Goal: Information Seeking & Learning: Check status

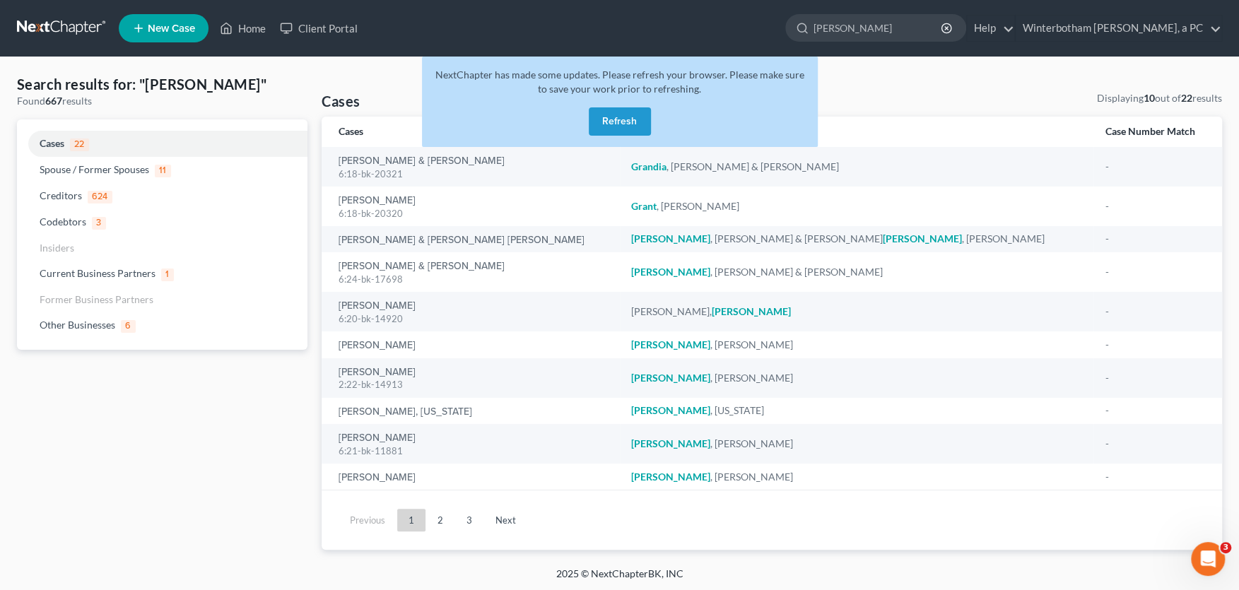
click at [613, 114] on button "Refresh" at bounding box center [620, 121] width 62 height 28
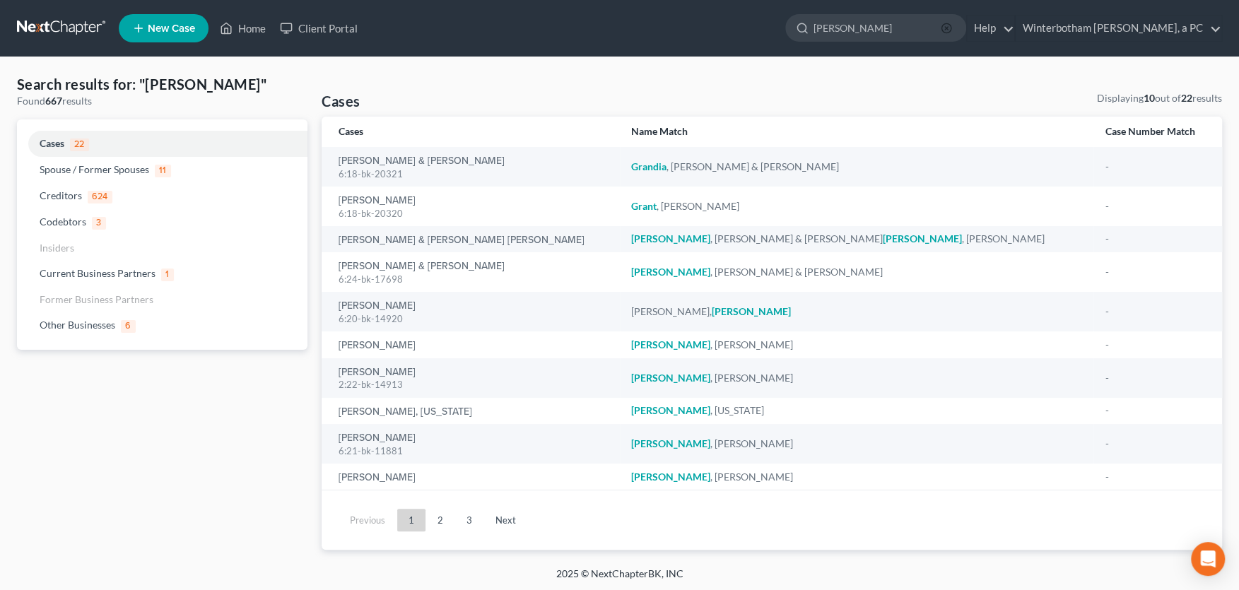
click at [952, 28] on icon "button" at bounding box center [945, 28] width 11 height 11
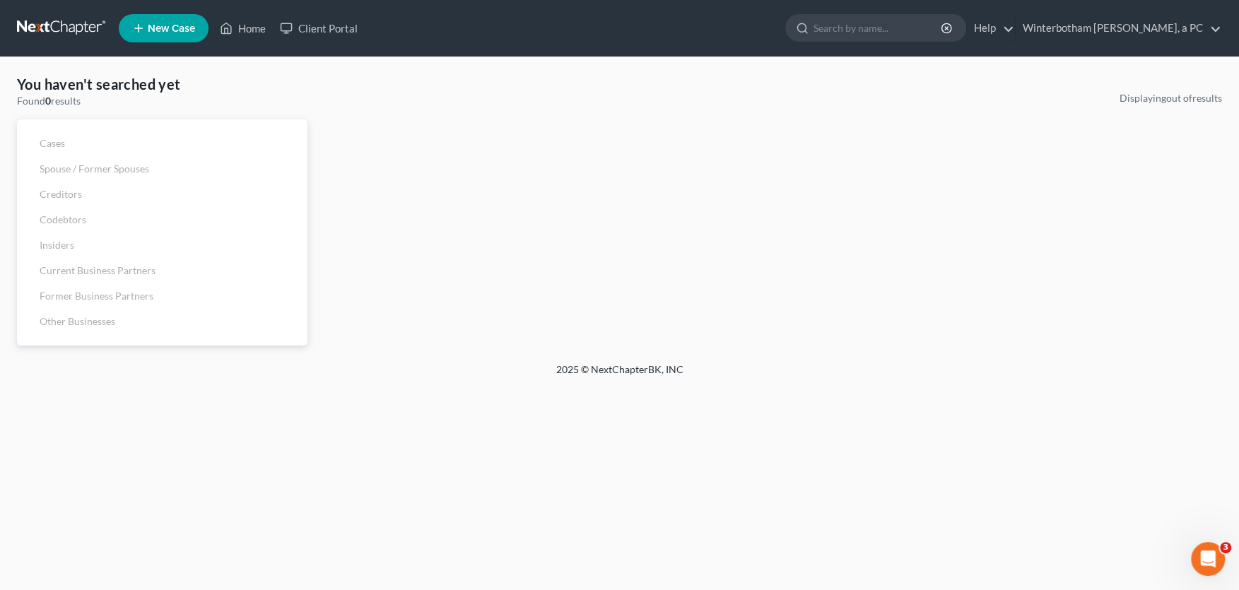
click at [933, 30] on input "search" at bounding box center [877, 28] width 129 height 26
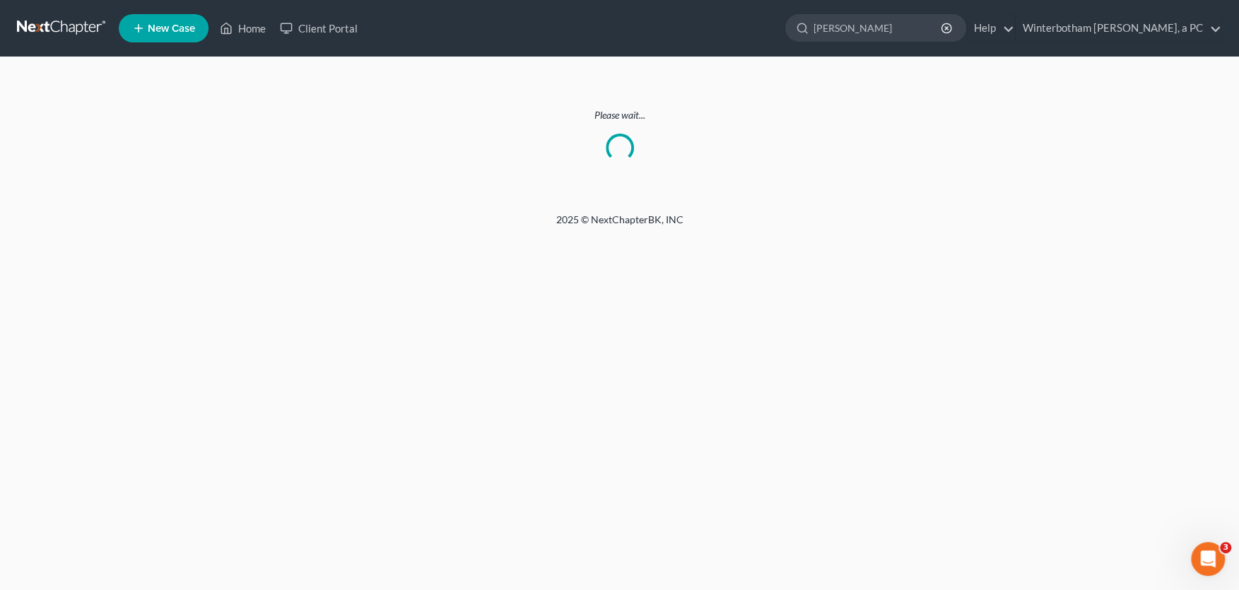
type input "[PERSON_NAME]"
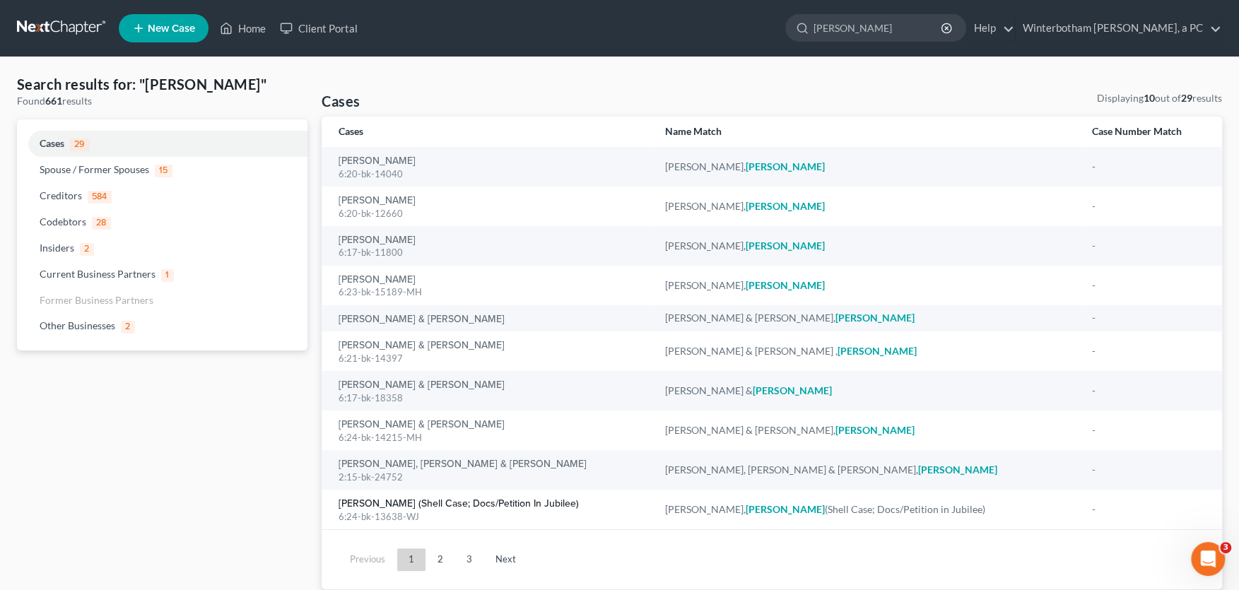
click at [425, 502] on link "[PERSON_NAME] (Shell Case; Docs/Petition in Jubilee)" at bounding box center [458, 504] width 240 height 10
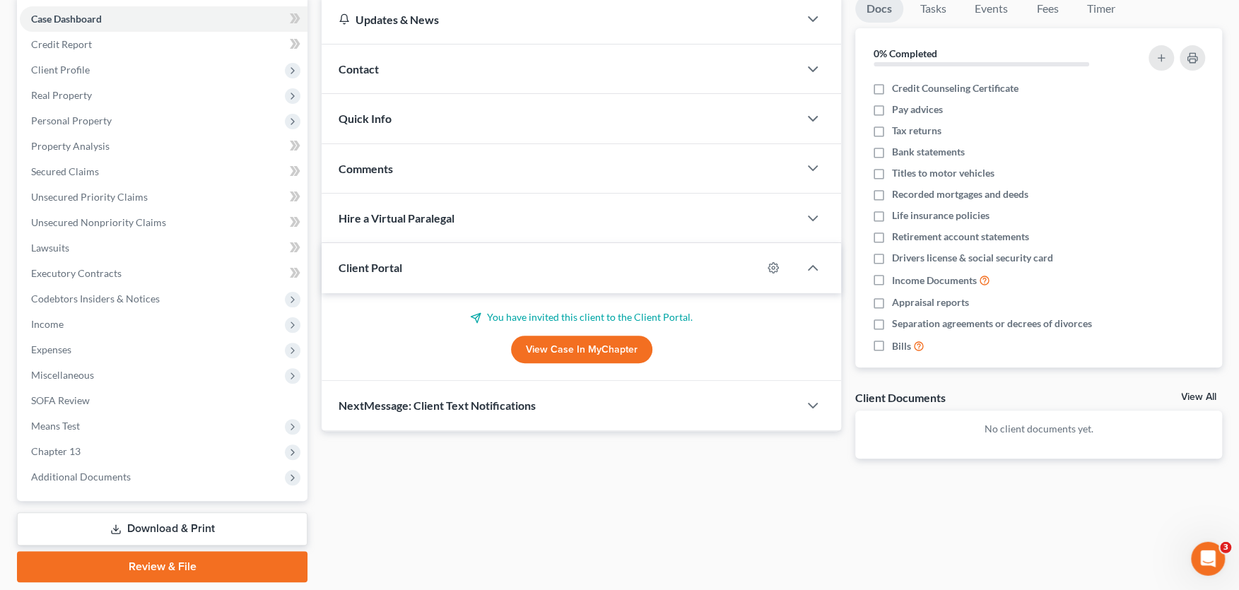
scroll to position [155, 0]
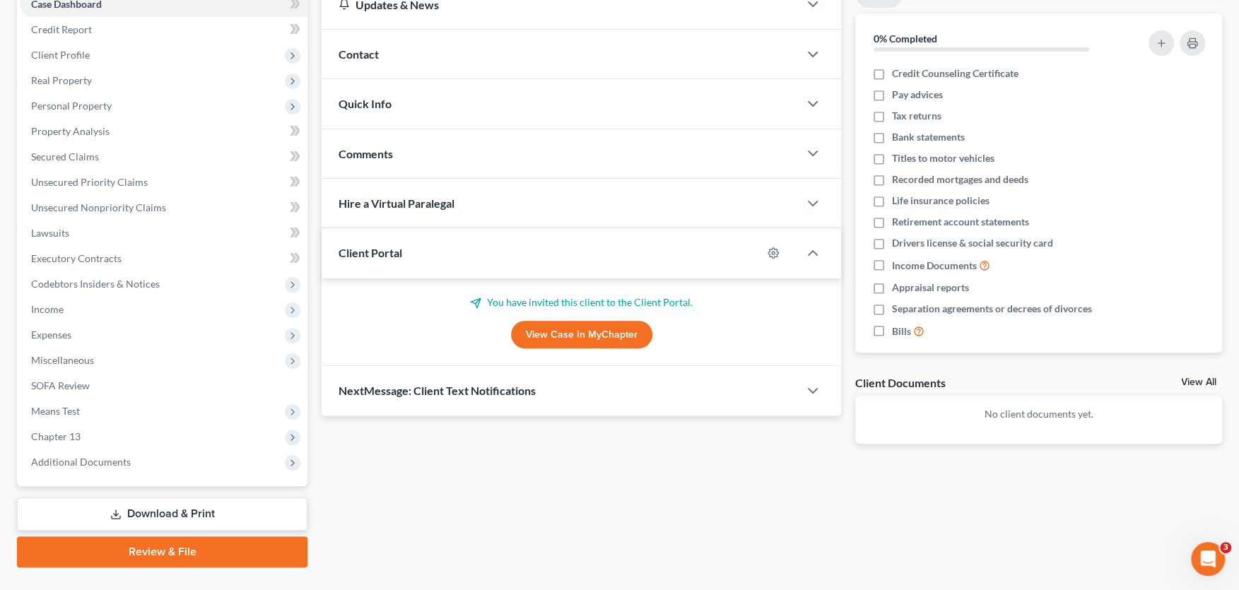
click at [93, 463] on span "Additional Documents" at bounding box center [81, 462] width 100 height 12
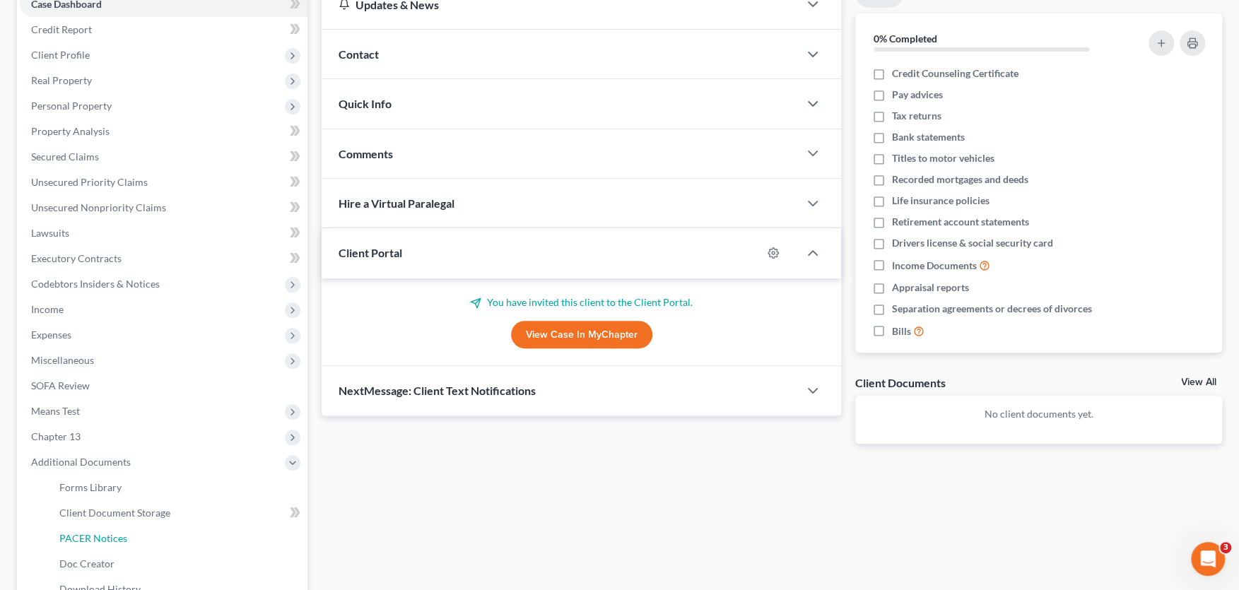
click at [82, 537] on span "PACER Notices" at bounding box center [93, 538] width 68 height 12
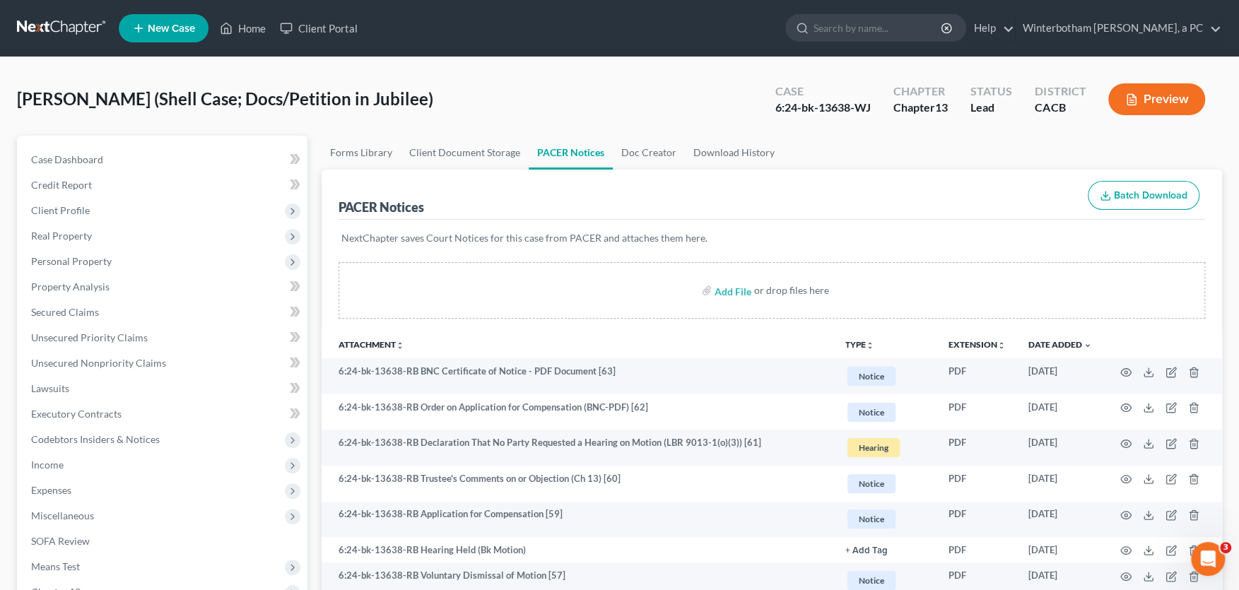
click at [858, 30] on input "search" at bounding box center [877, 28] width 129 height 26
type input "[PERSON_NAME]"
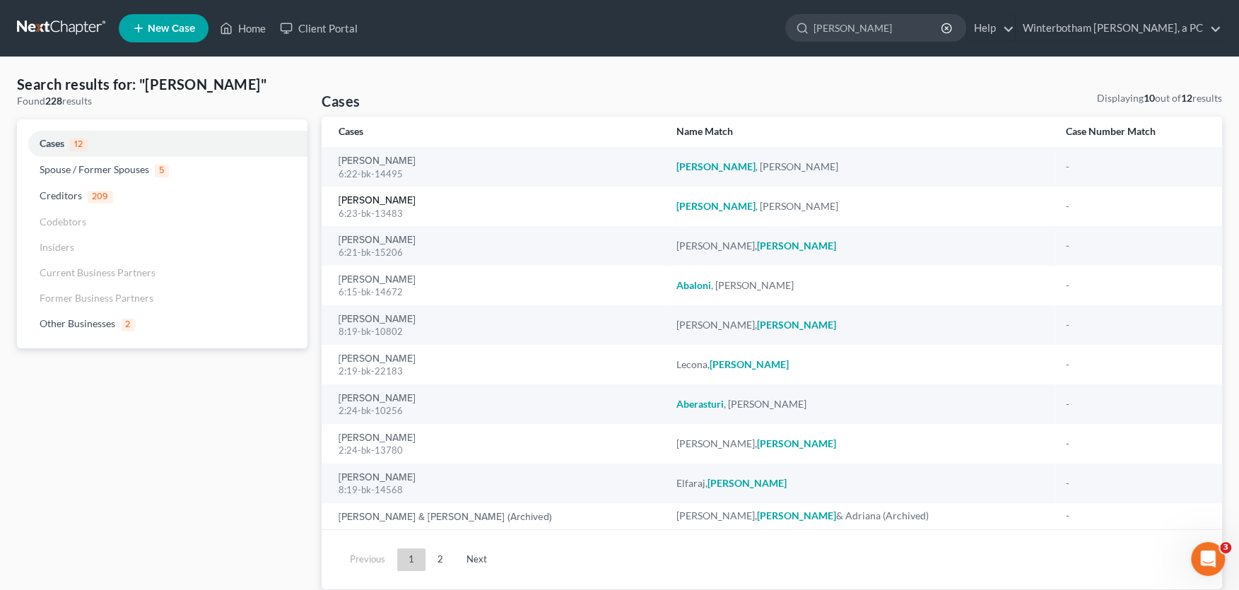
click at [365, 201] on link "[PERSON_NAME]" at bounding box center [376, 201] width 77 height 10
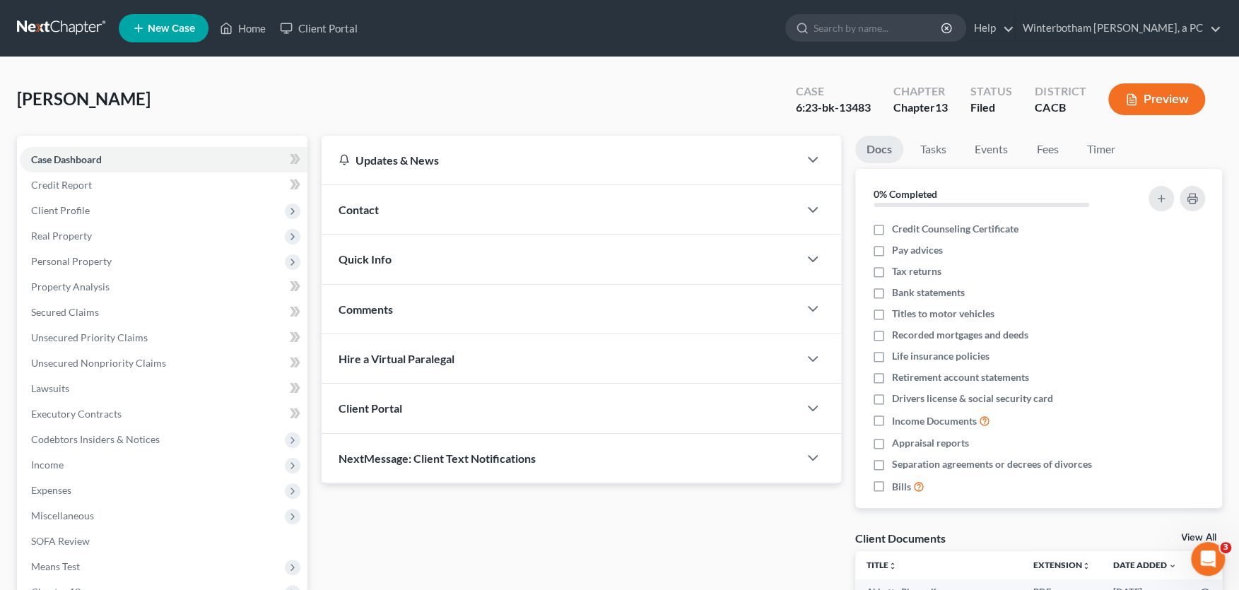
scroll to position [184, 0]
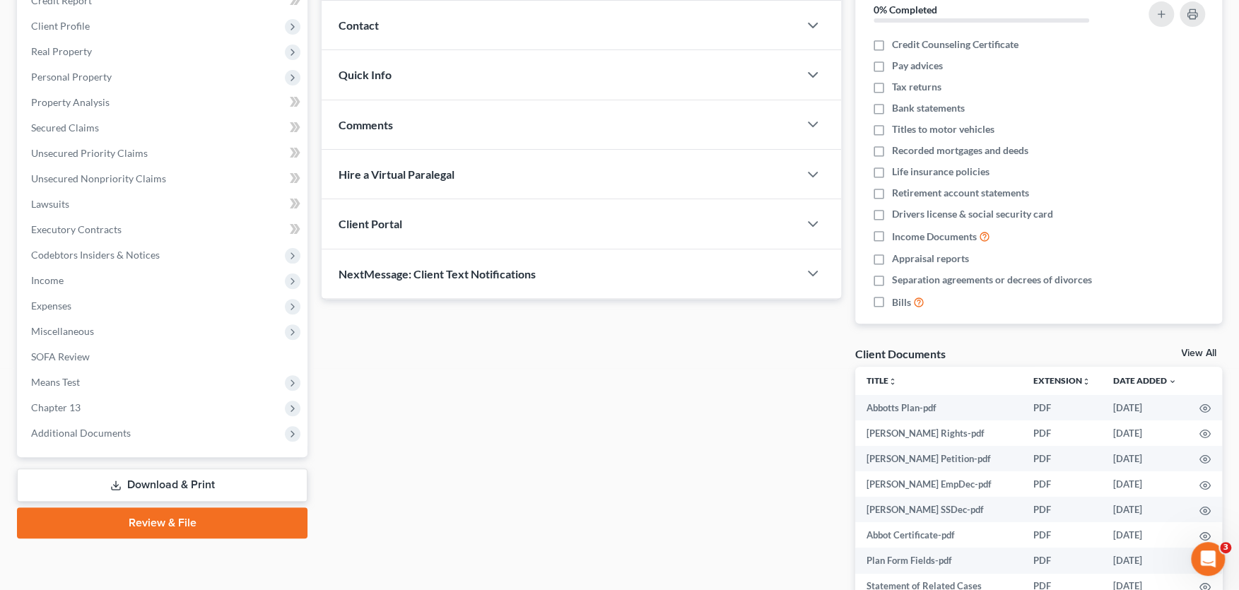
click at [100, 430] on span "Additional Documents" at bounding box center [81, 433] width 100 height 12
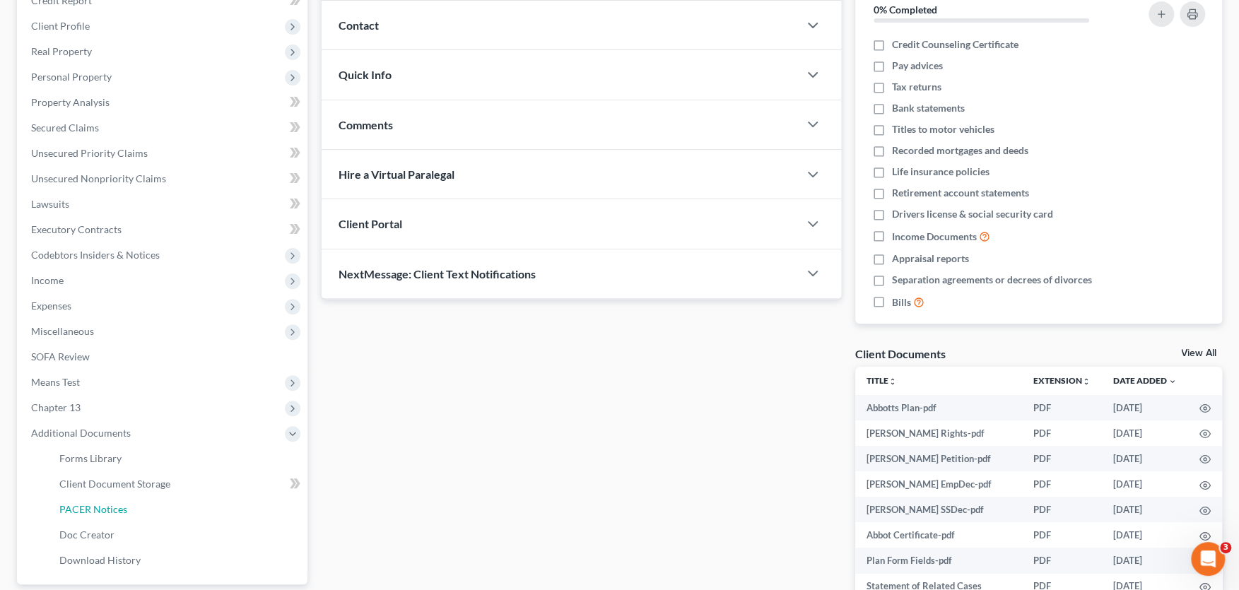
click at [102, 507] on span "PACER Notices" at bounding box center [93, 509] width 68 height 12
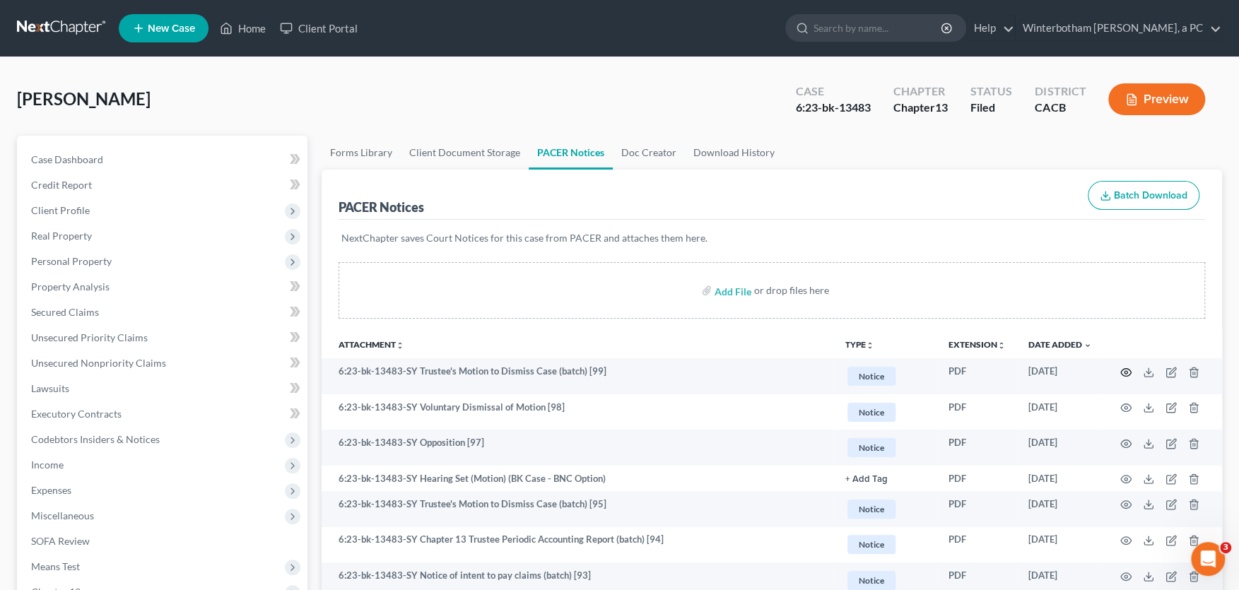
click at [1126, 372] on circle "button" at bounding box center [1125, 372] width 3 height 3
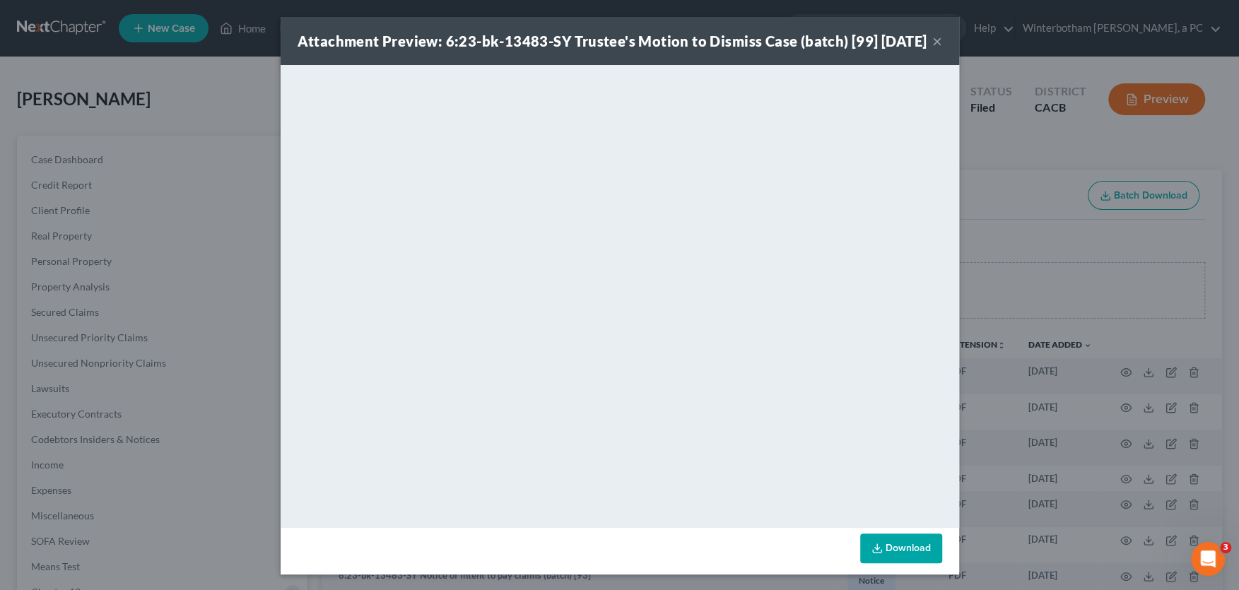
click at [937, 49] on button "×" at bounding box center [937, 41] width 10 height 17
